Goal: Information Seeking & Learning: Learn about a topic

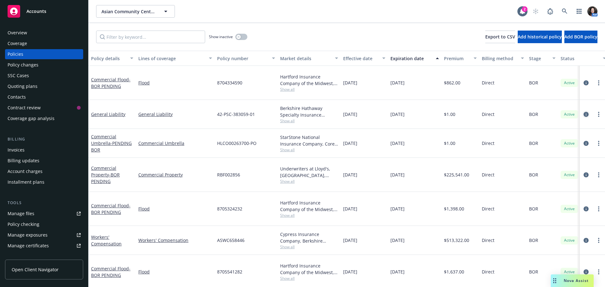
click at [584, 112] on icon "circleInformation" at bounding box center [586, 114] width 5 height 5
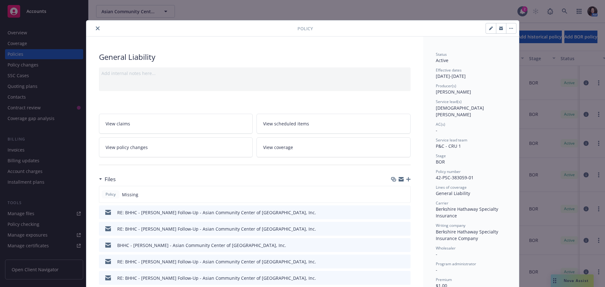
click at [502, 30] on button "button" at bounding box center [501, 28] width 10 height 10
